Goal: Check status: Check status

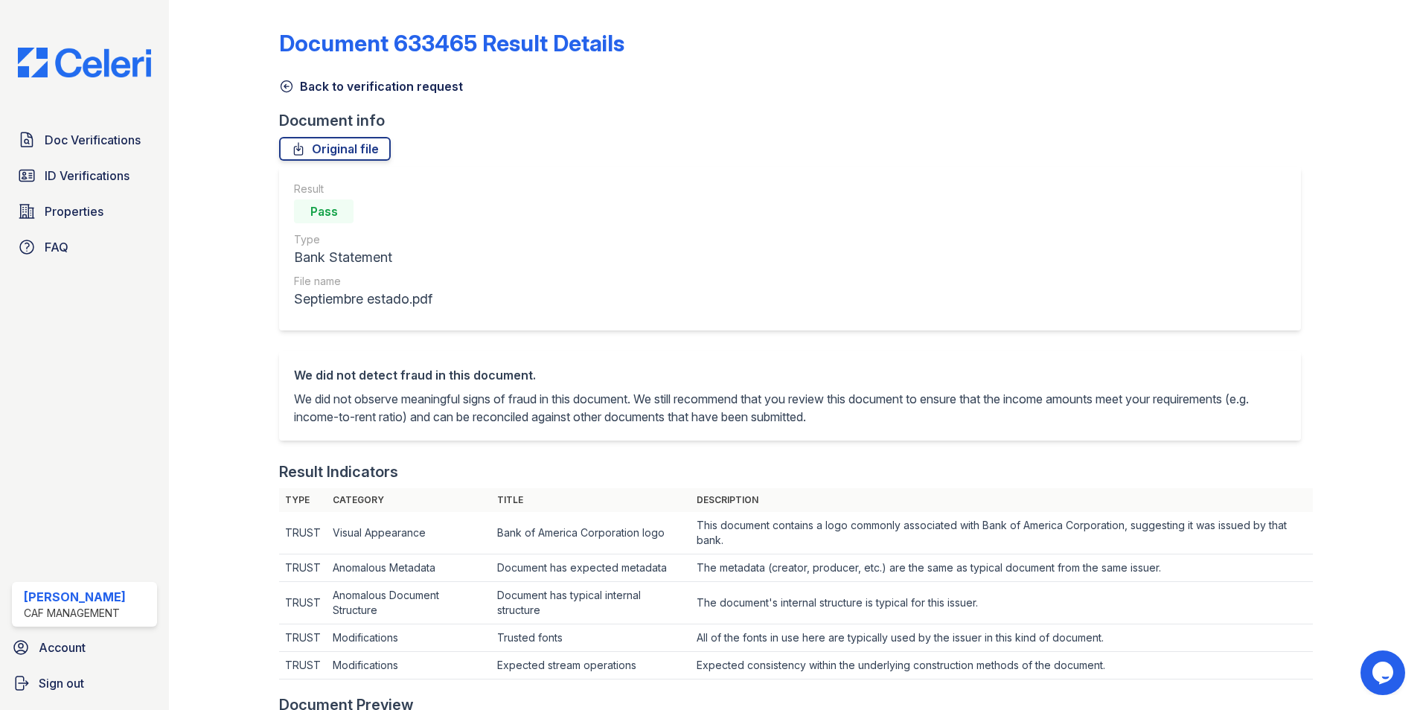
scroll to position [447, 0]
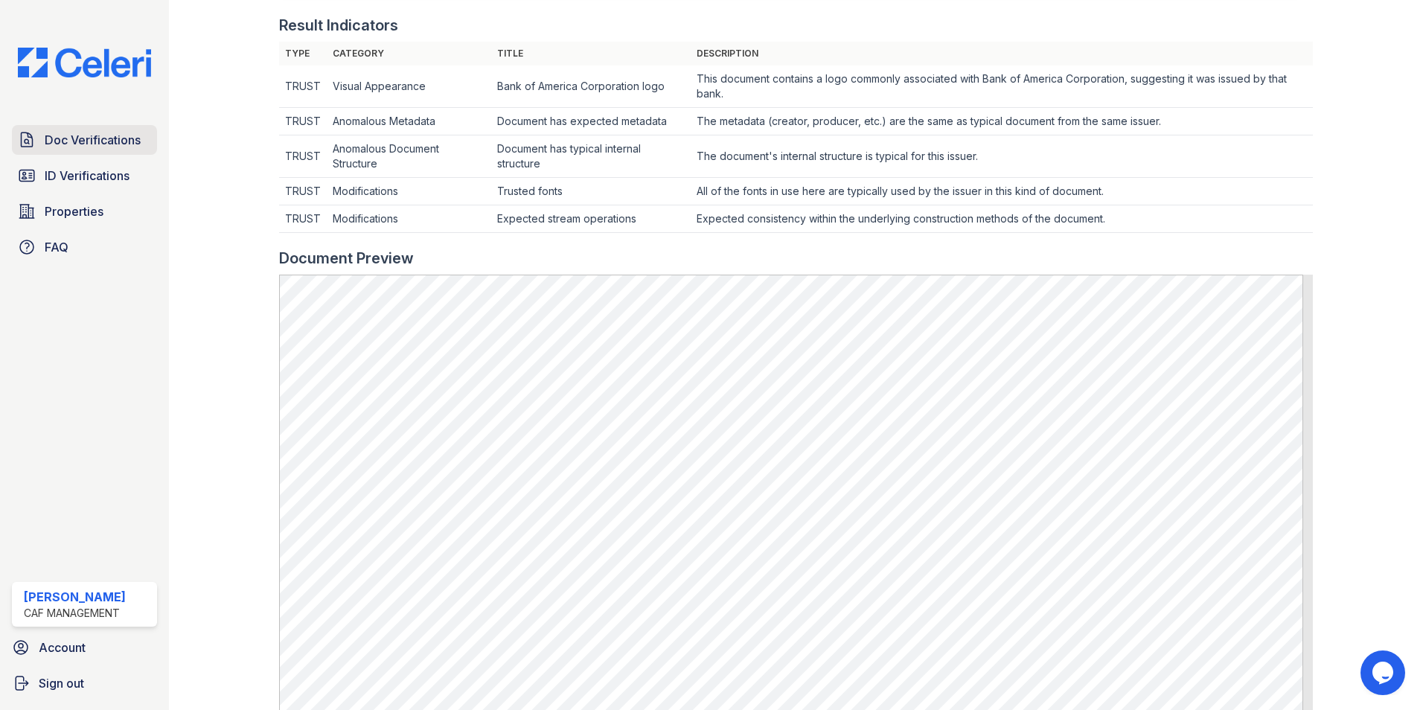
click at [43, 142] on link "Doc Verifications" at bounding box center [84, 140] width 145 height 30
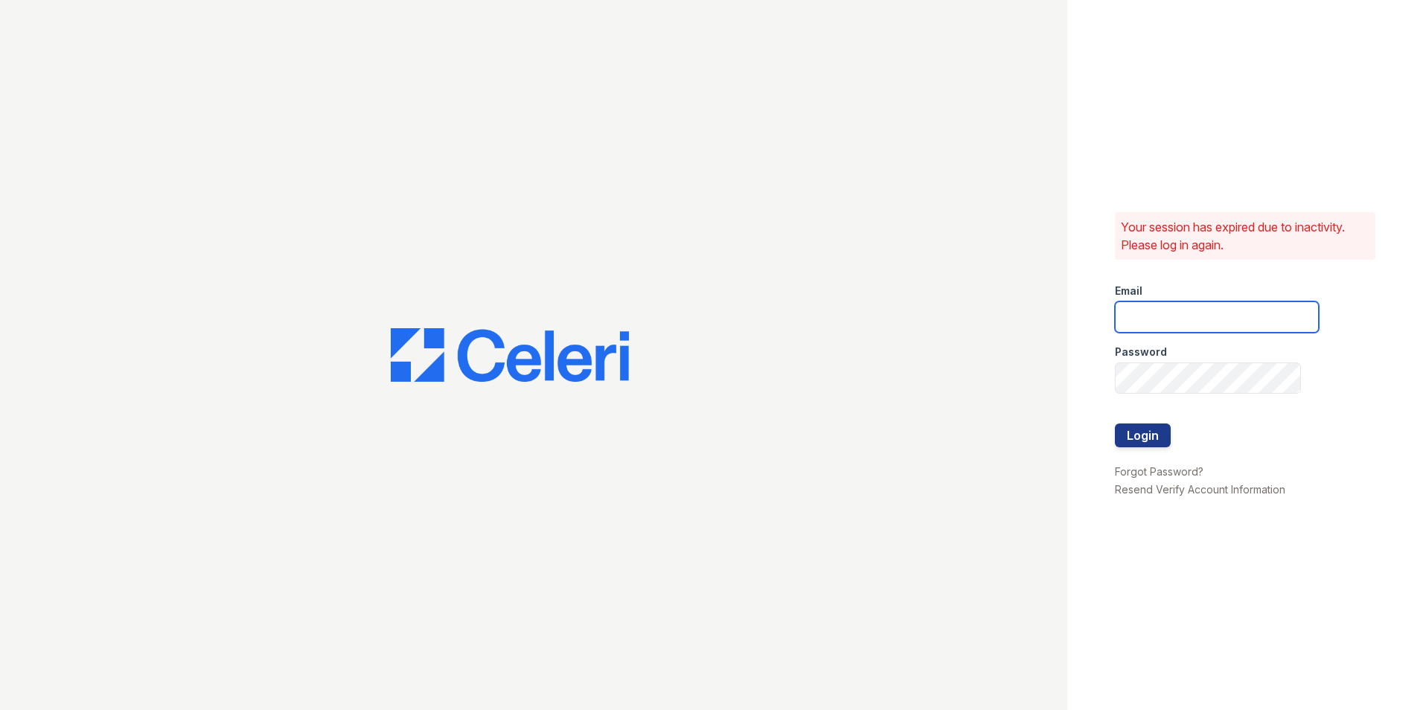
type input "[DOMAIN_NAME][EMAIL_ADDRESS][DOMAIN_NAME]"
click at [1168, 433] on button "Login" at bounding box center [1143, 435] width 56 height 24
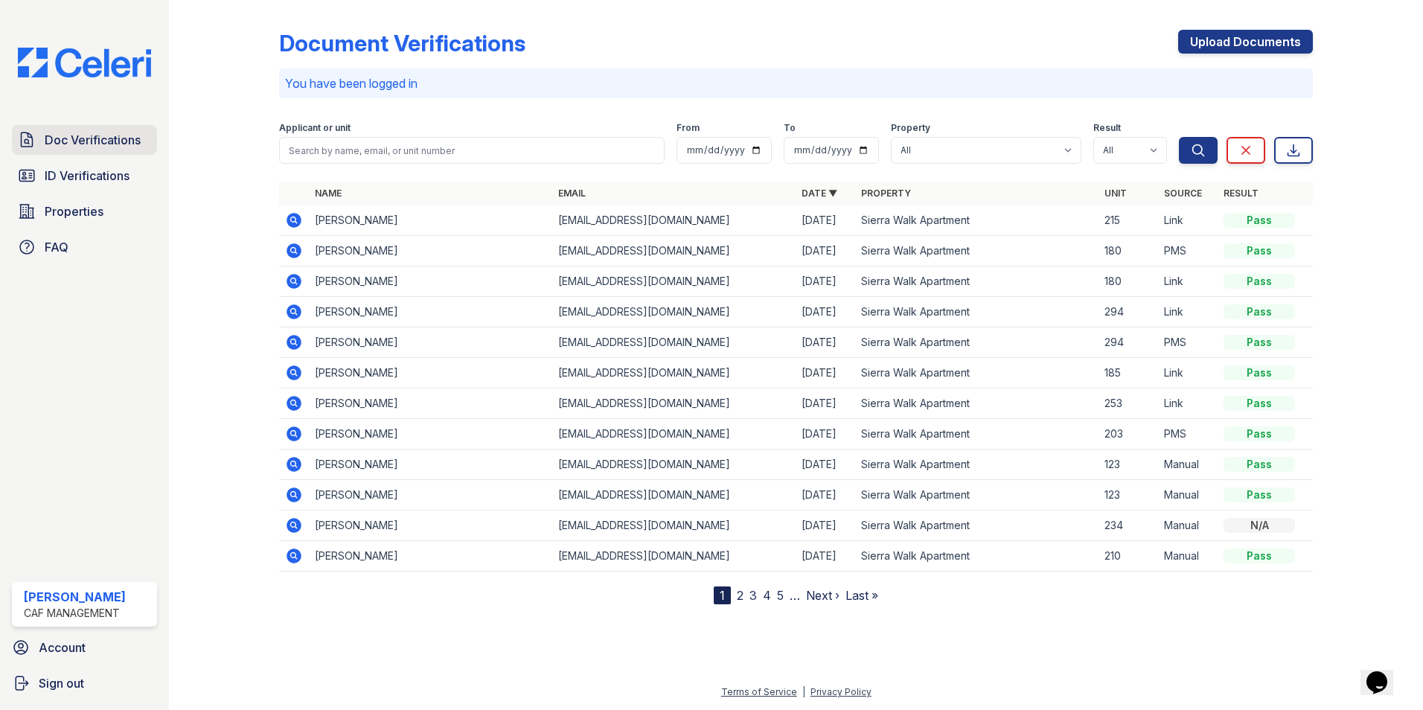
click at [140, 144] on span "Doc Verifications" at bounding box center [93, 140] width 96 height 18
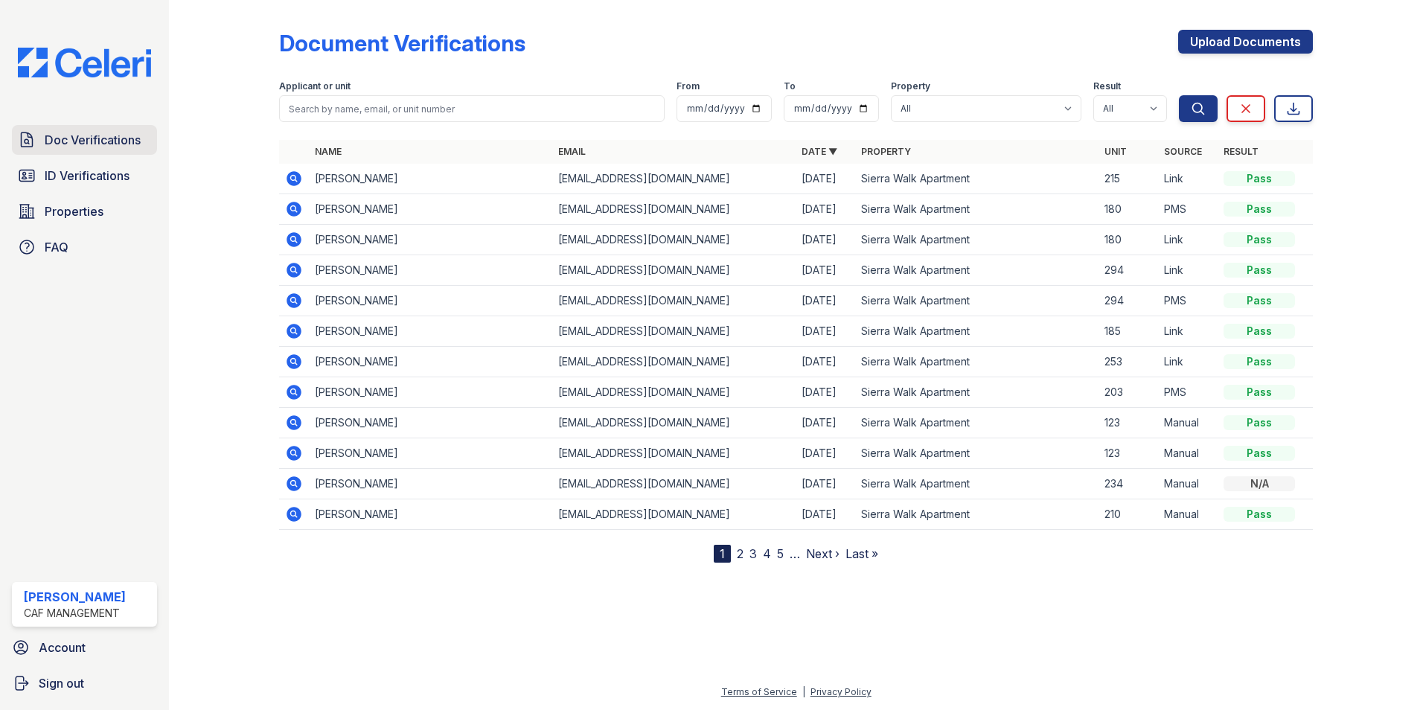
click at [129, 140] on span "Doc Verifications" at bounding box center [93, 140] width 96 height 18
click at [740, 557] on link "2" at bounding box center [740, 553] width 7 height 15
click at [749, 553] on link "1" at bounding box center [748, 553] width 5 height 15
click at [742, 559] on link "2" at bounding box center [740, 553] width 7 height 15
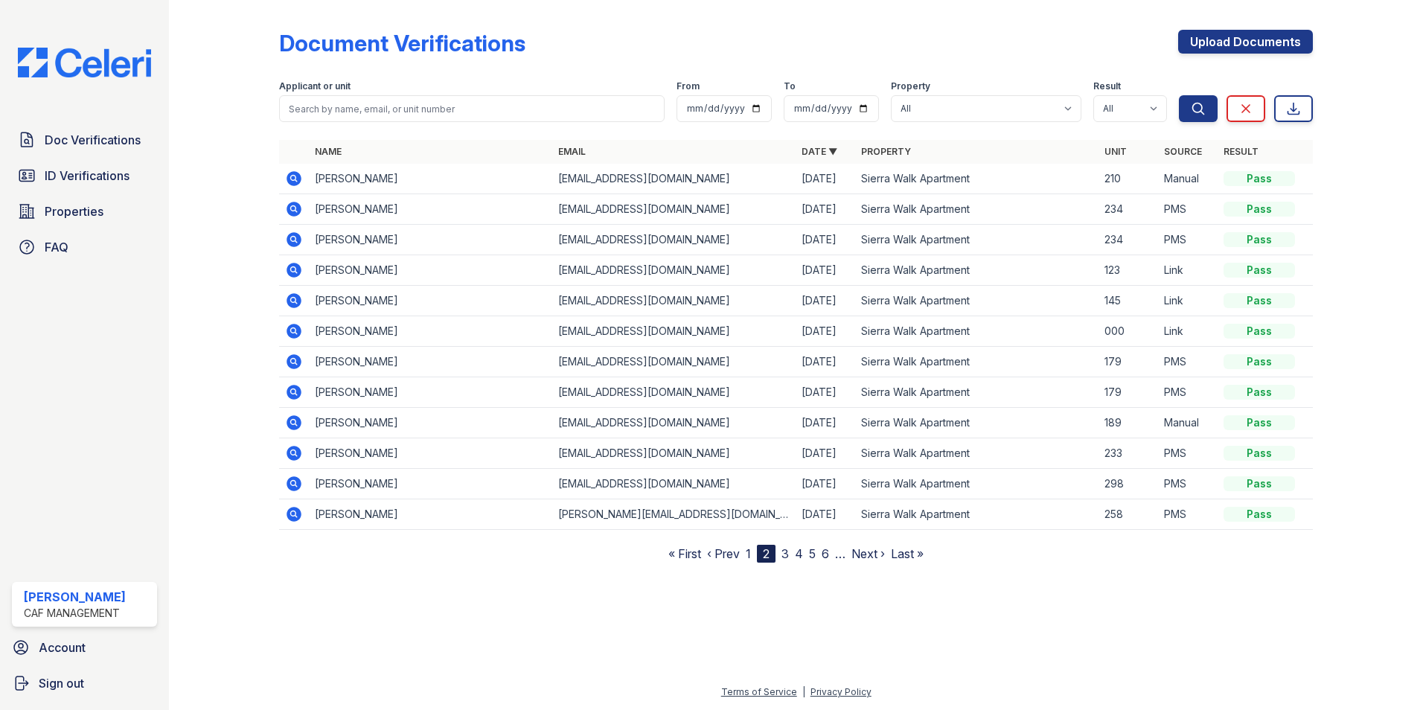
click at [749, 553] on link "1" at bounding box center [748, 553] width 5 height 15
